Goal: Navigation & Orientation: Find specific page/section

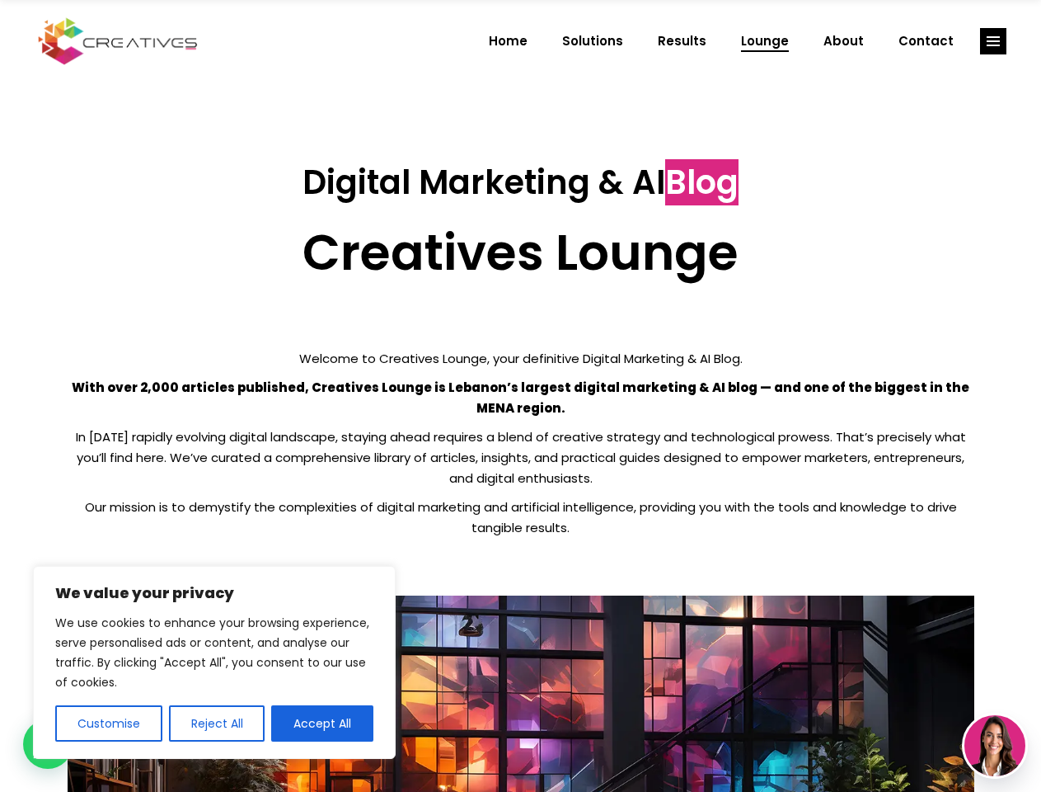
click at [520, 396] on p "With over 2,000 articles published, Creatives Lounge is Lebanon’s largest digit…" at bounding box center [521, 397] width 907 height 41
click at [108, 723] on button "Customise" at bounding box center [108, 723] width 107 height 36
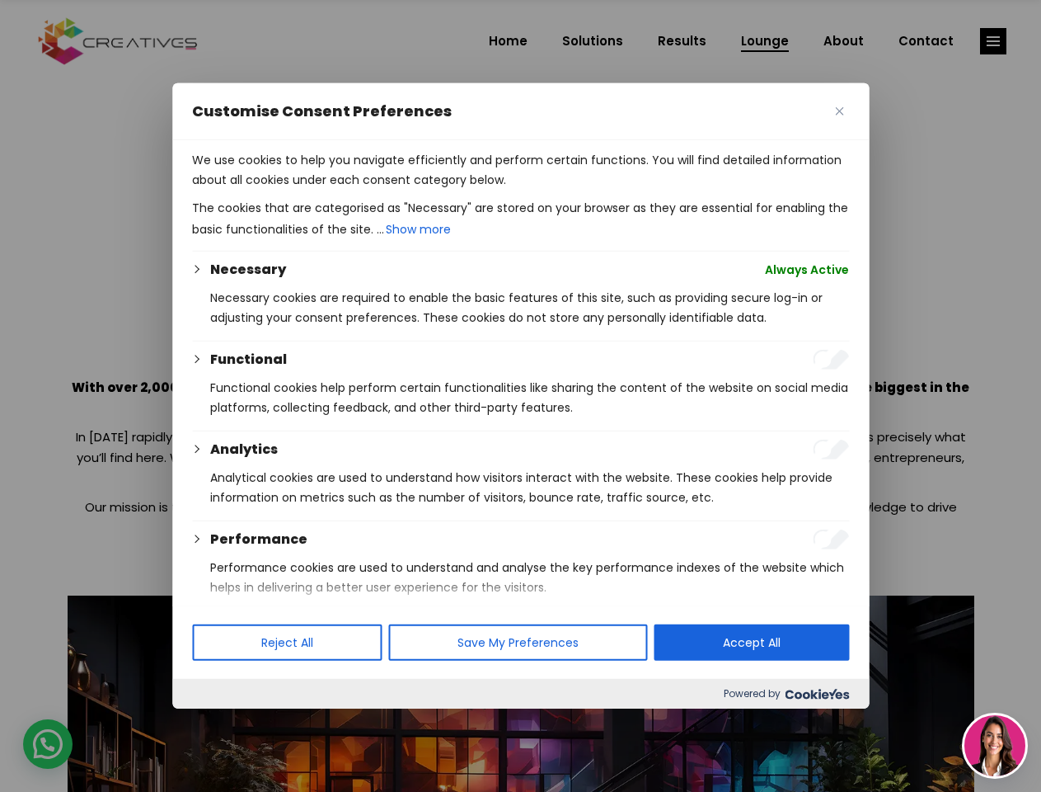
click at [216, 723] on div at bounding box center [520, 396] width 1041 height 792
click at [322, 190] on p "We use cookies to help you navigate efficiently and perform certain functions. …" at bounding box center [520, 170] width 657 height 40
click at [994, 41] on div at bounding box center [520, 396] width 1041 height 792
click at [995, 745] on img at bounding box center [995, 745] width 61 height 61
